Goal: Task Accomplishment & Management: Use online tool/utility

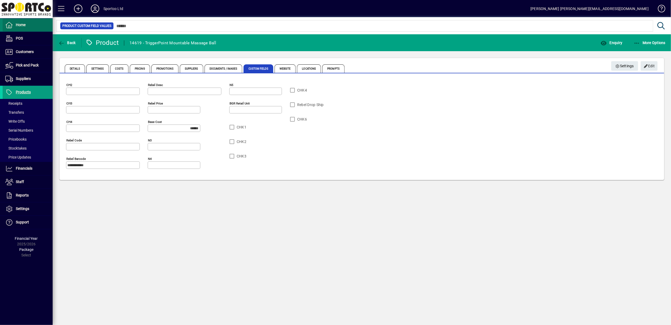
click at [25, 26] on span "Home" at bounding box center [21, 25] width 10 height 4
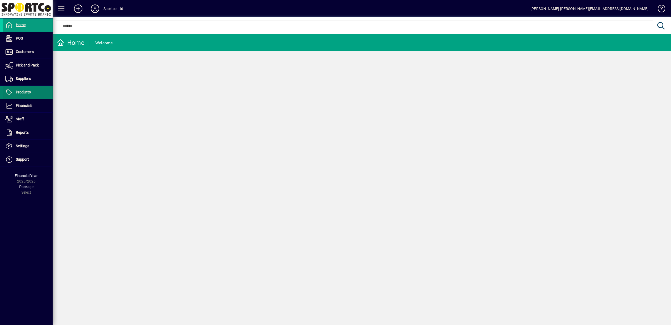
click at [18, 94] on span "Products" at bounding box center [23, 92] width 15 height 4
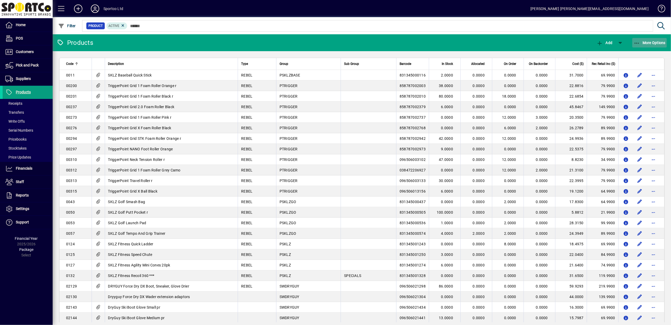
click at [639, 42] on icon "button" at bounding box center [637, 43] width 7 height 5
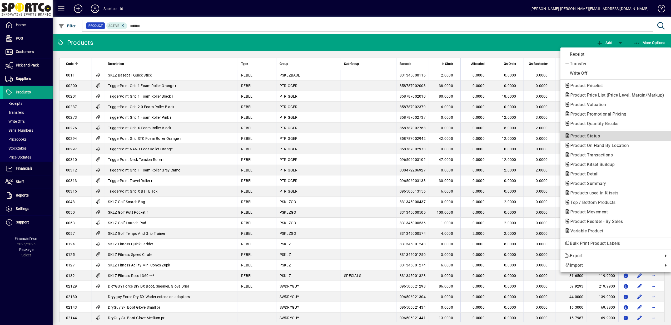
click at [595, 136] on span "Product Status" at bounding box center [584, 135] width 38 height 5
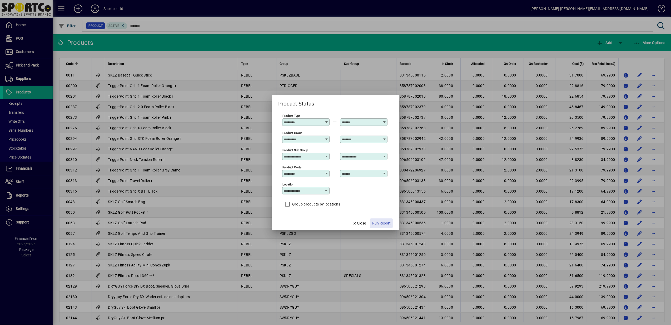
click at [381, 222] on span "Run Report" at bounding box center [381, 223] width 18 height 6
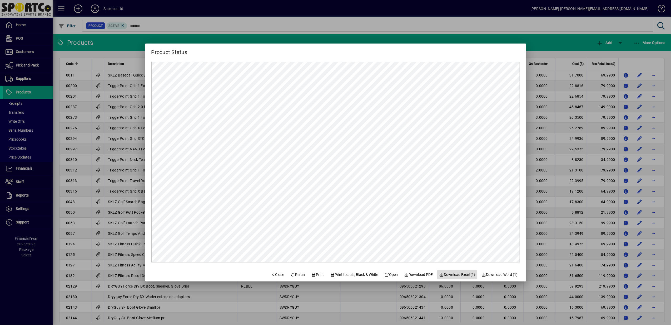
click at [451, 274] on span "Download Excel (1)" at bounding box center [458, 275] width 36 height 6
click at [271, 274] on span "Close" at bounding box center [278, 275] width 14 height 6
